Goal: Task Accomplishment & Management: Manage account settings

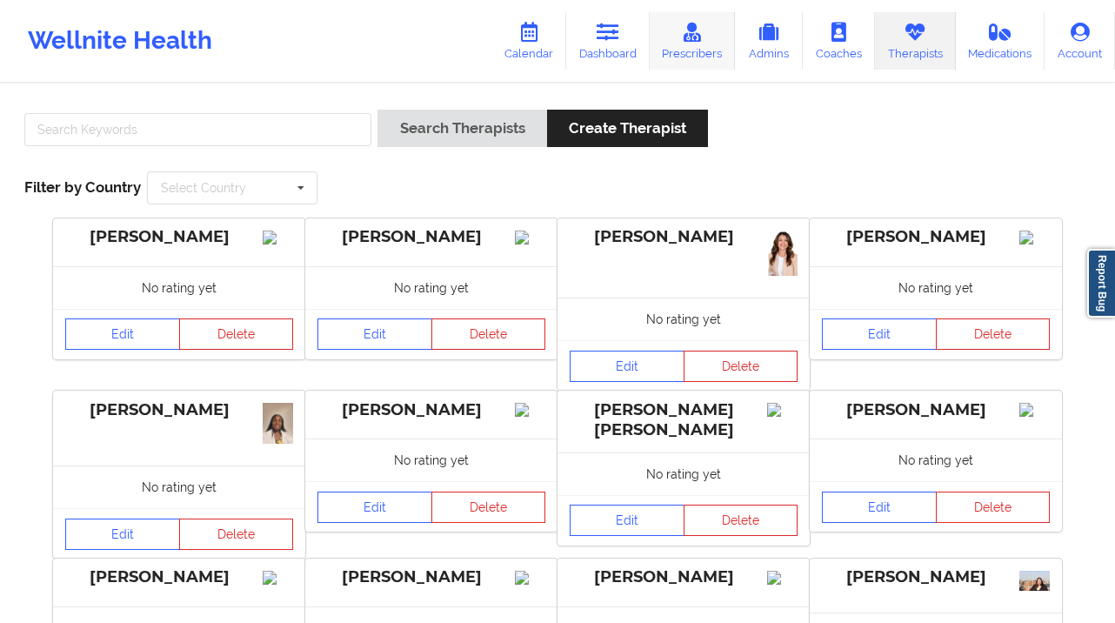
click at [706, 56] on link "Prescribers" at bounding box center [693, 40] width 86 height 57
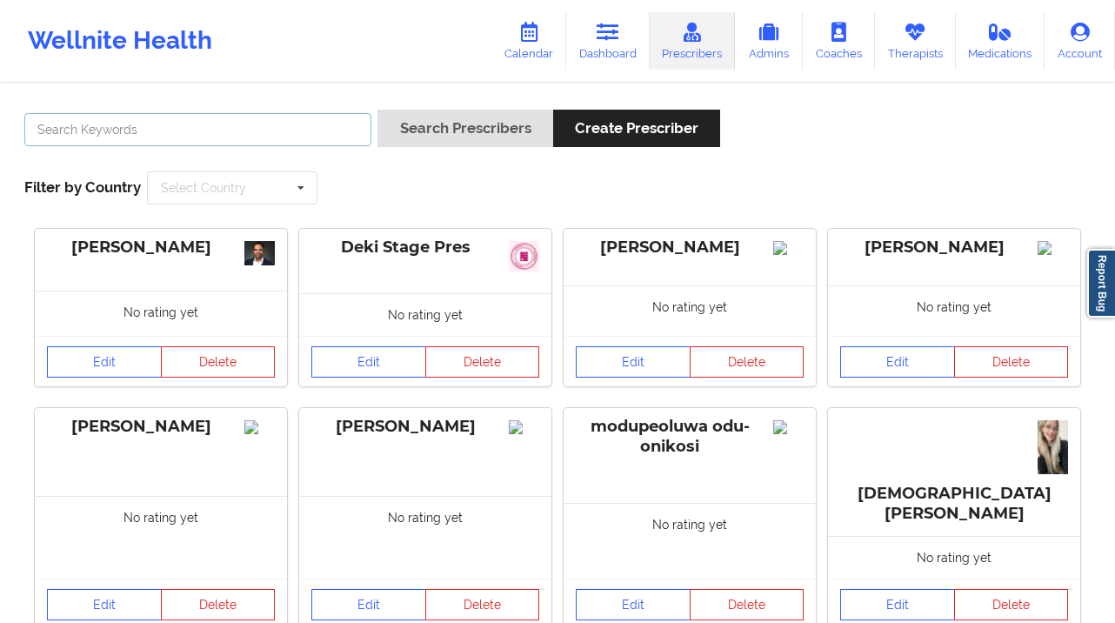
click at [235, 124] on input "text" at bounding box center [197, 129] width 347 height 33
type input "blessing ucheya"
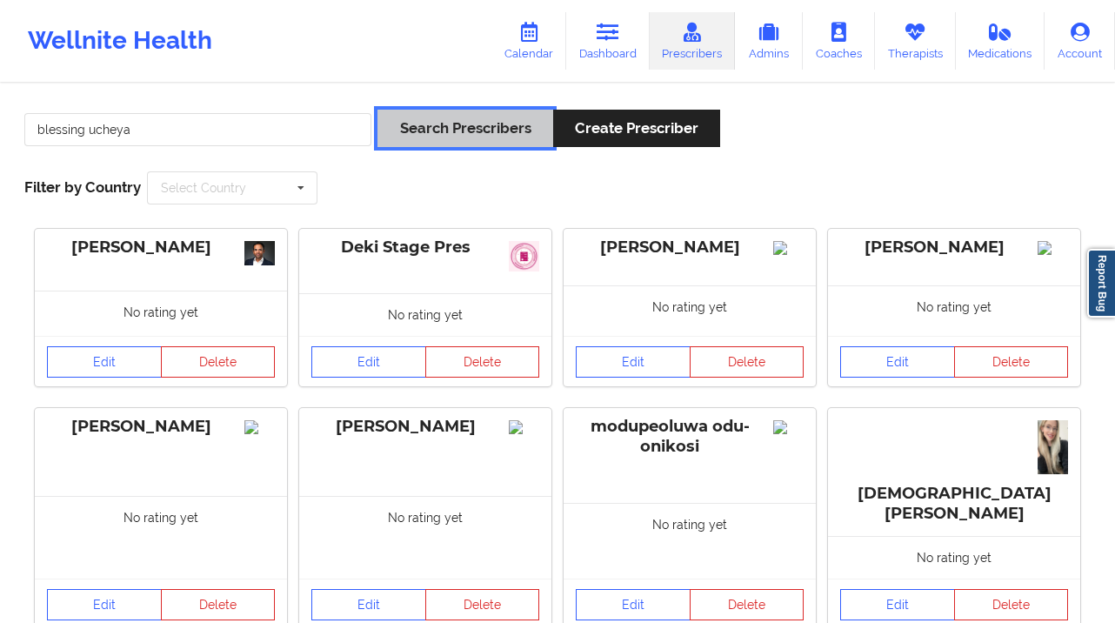
click at [478, 115] on button "Search Prescribers" at bounding box center [465, 128] width 175 height 37
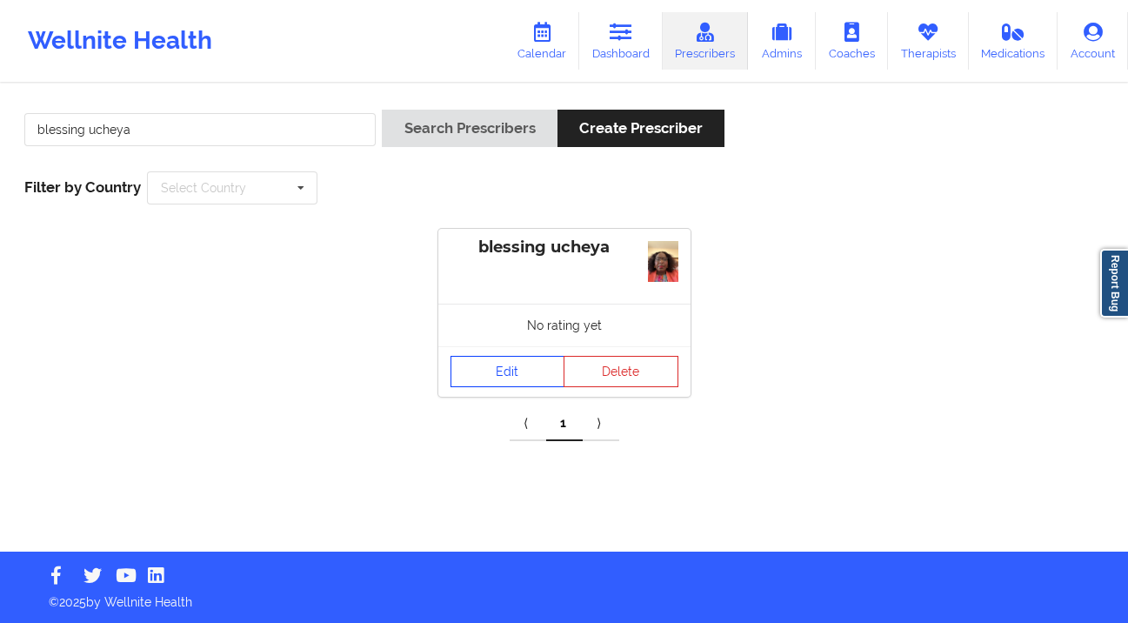
click at [516, 378] on link "Edit" at bounding box center [508, 371] width 115 height 31
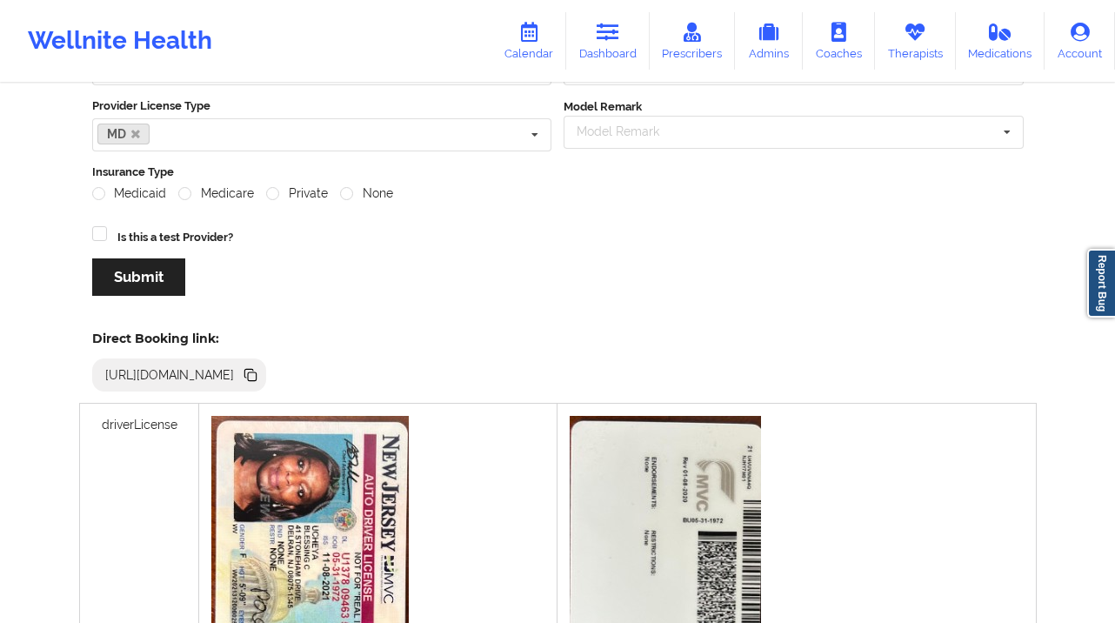
scroll to position [379, 0]
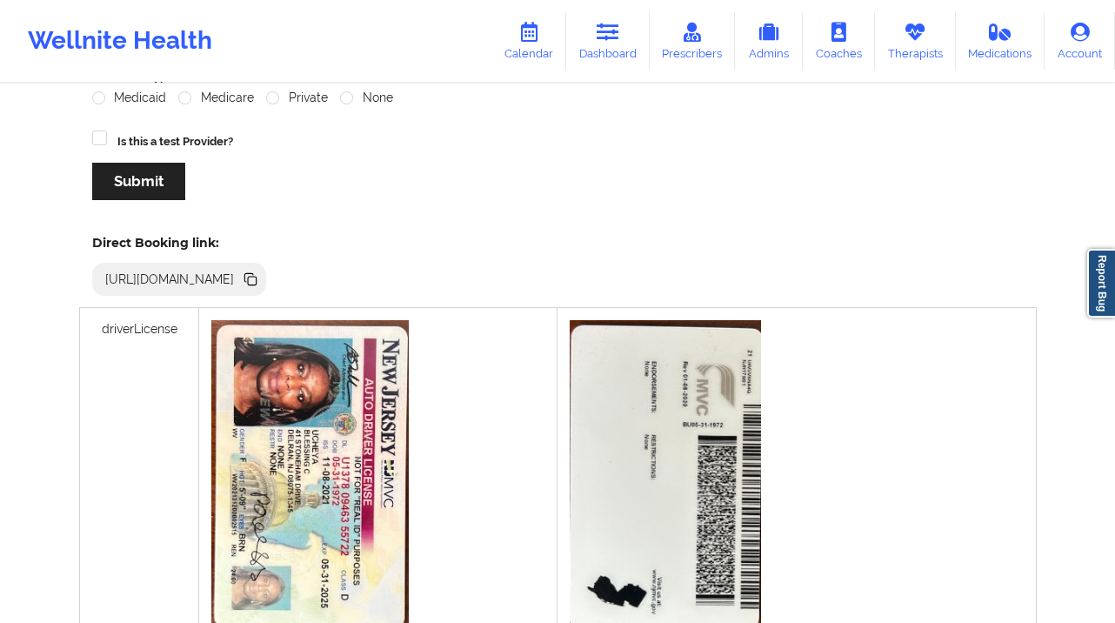
click at [260, 279] on icon at bounding box center [250, 279] width 19 height 19
click at [692, 39] on icon at bounding box center [692, 32] width 23 height 19
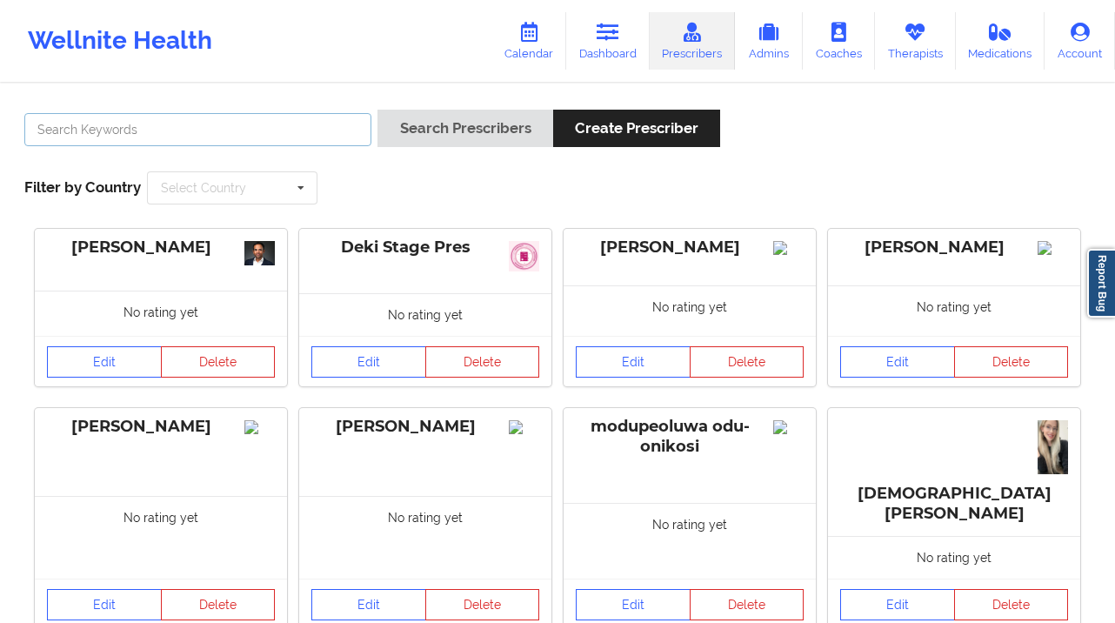
click at [317, 117] on input "text" at bounding box center [197, 129] width 347 height 33
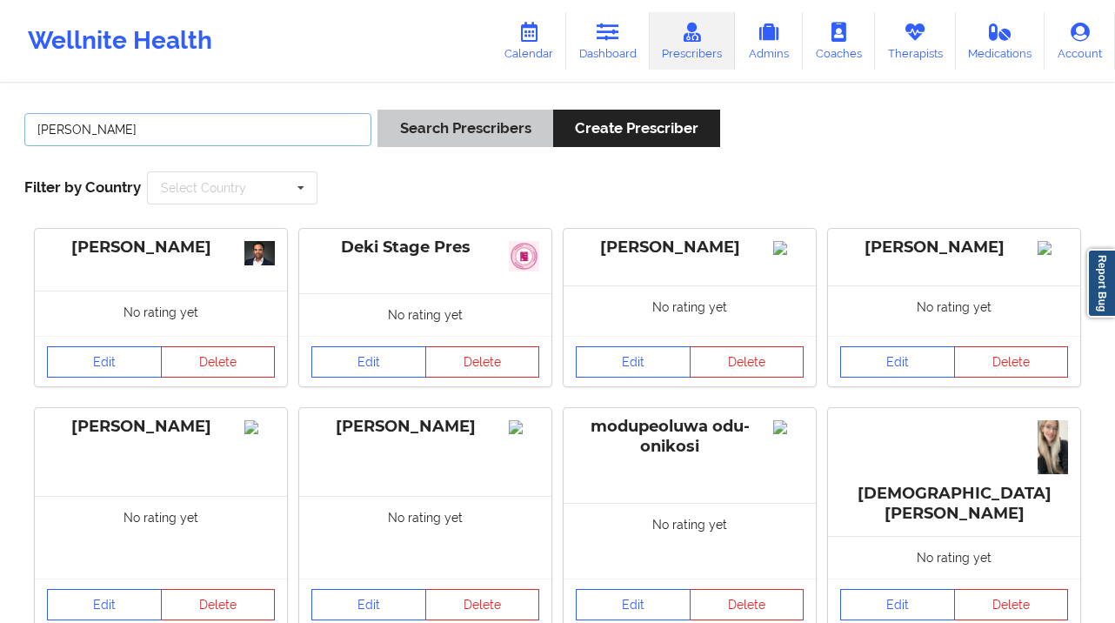
type input "[PERSON_NAME]"
click at [473, 127] on button "Search Prescribers" at bounding box center [465, 128] width 175 height 37
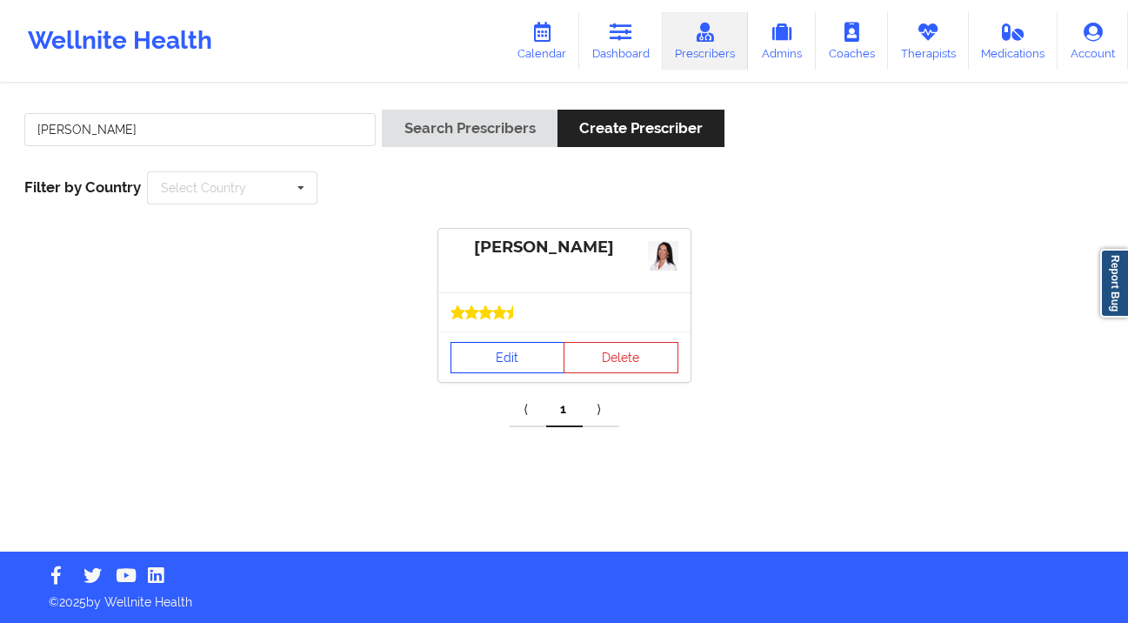
click at [505, 366] on link "Edit" at bounding box center [508, 357] width 115 height 31
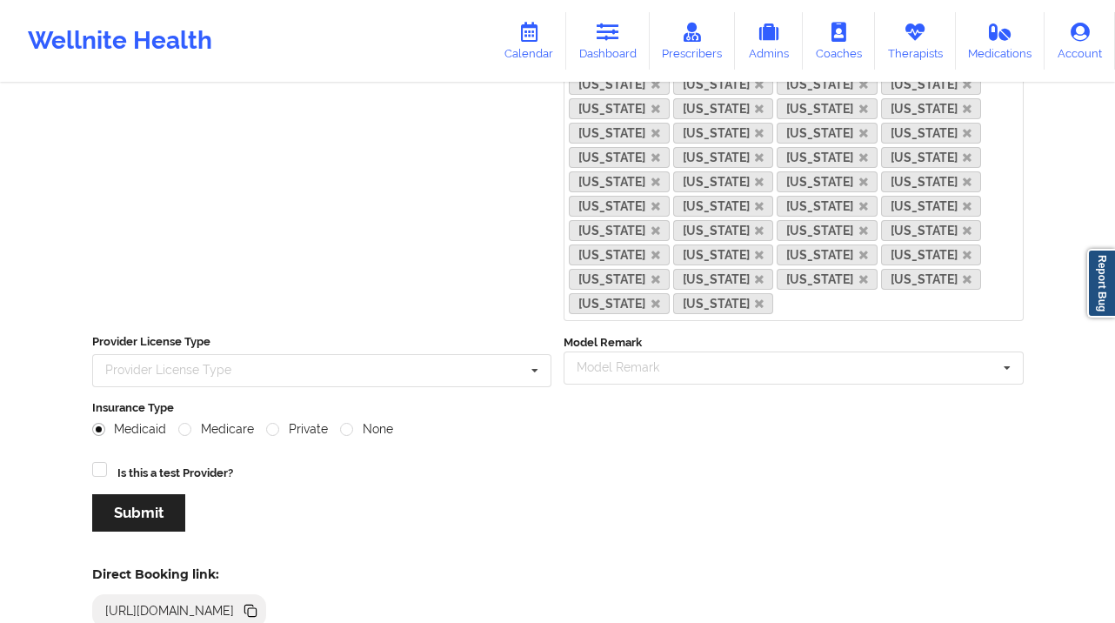
scroll to position [439, 0]
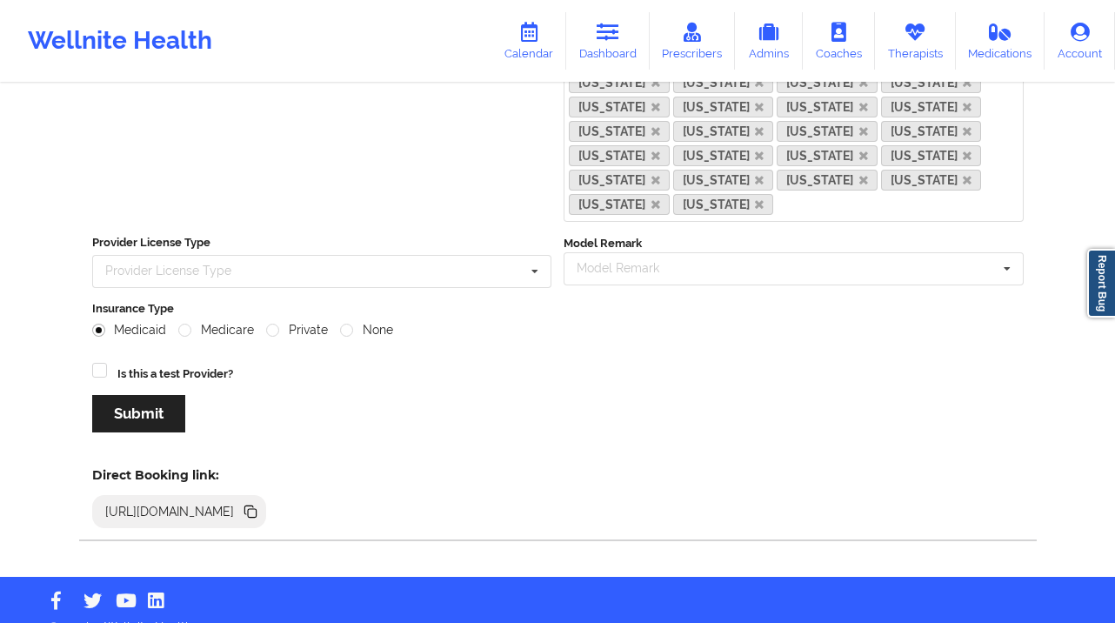
click at [257, 509] on icon at bounding box center [252, 513] width 9 height 9
